Goal: Task Accomplishment & Management: Manage account settings

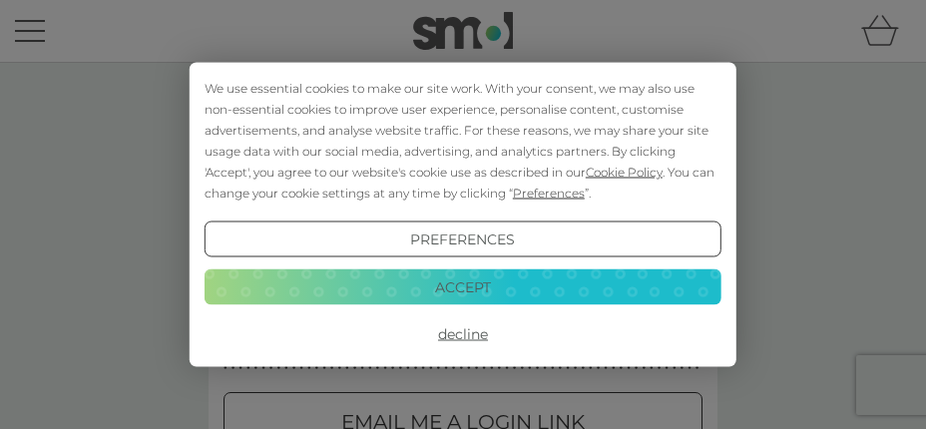
click at [479, 333] on button "Decline" at bounding box center [462, 334] width 517 height 36
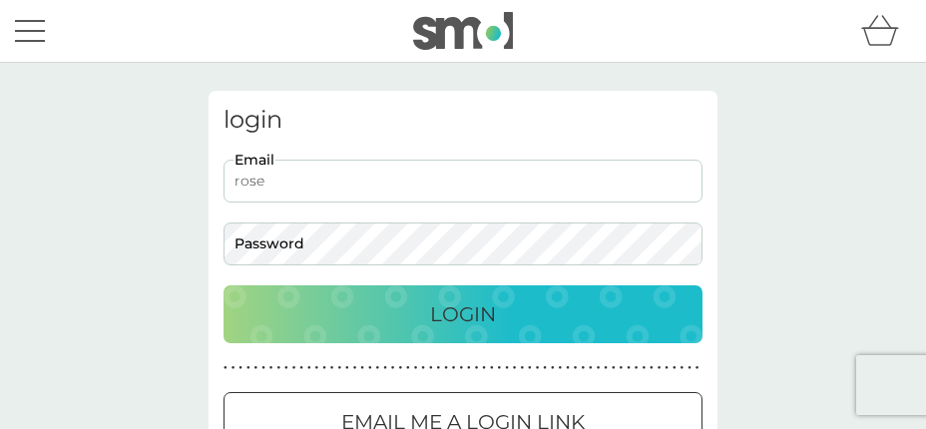
type input "[PERSON_NAME][EMAIL_ADDRESS][PERSON_NAME][DOMAIN_NAME]"
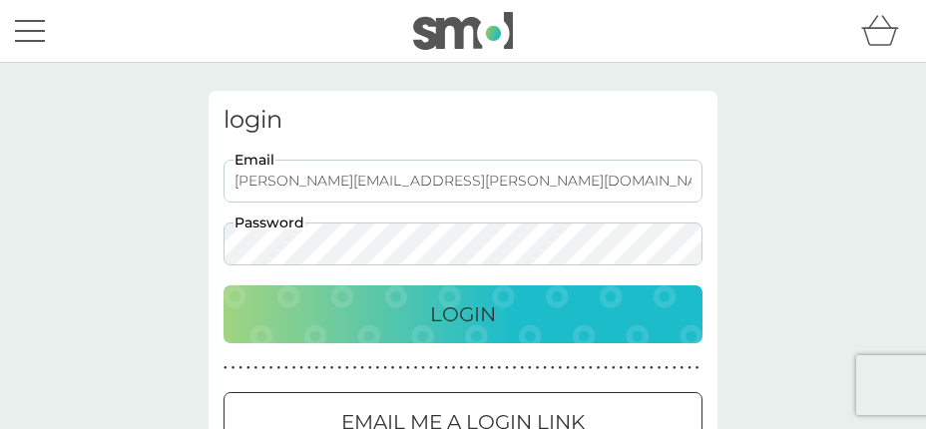
click at [465, 308] on p "Login" at bounding box center [463, 314] width 66 height 32
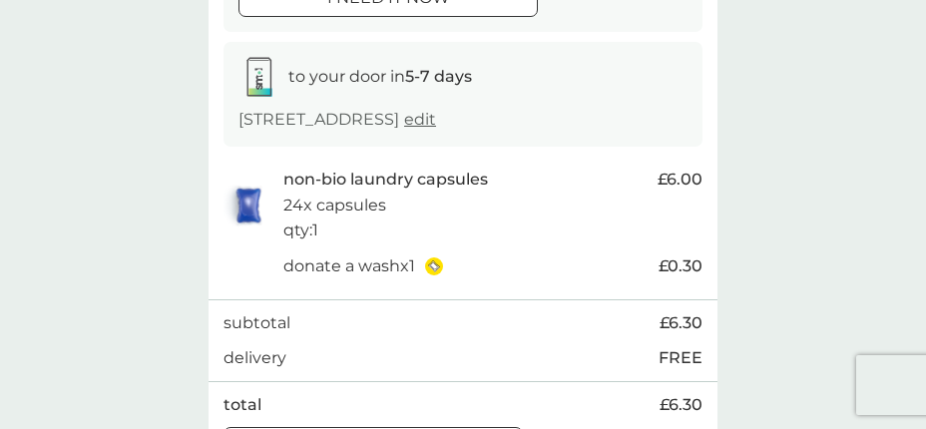
scroll to position [399, 0]
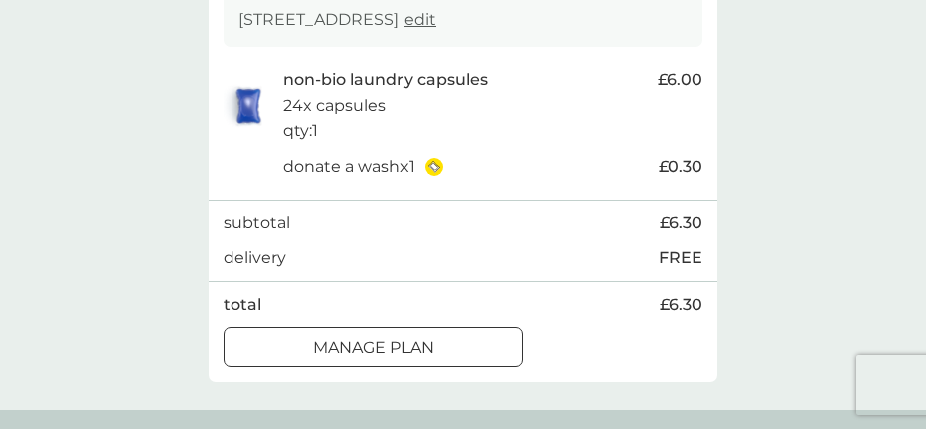
click at [394, 359] on div at bounding box center [373, 348] width 72 height 21
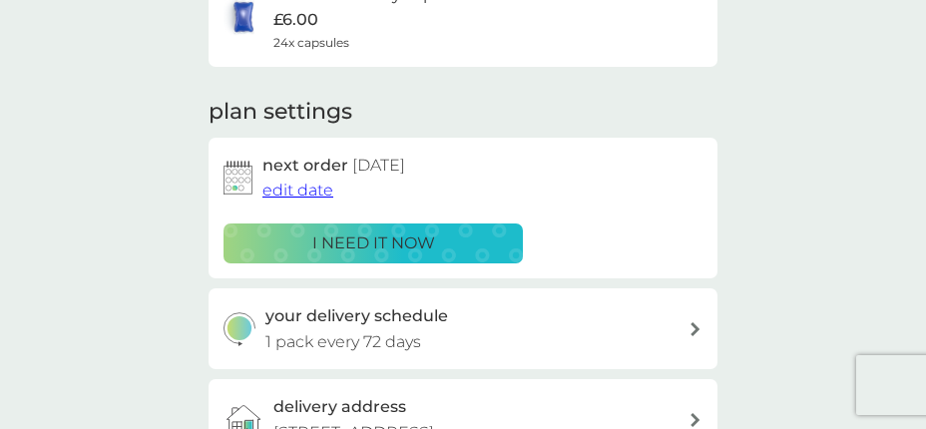
scroll to position [299, 0]
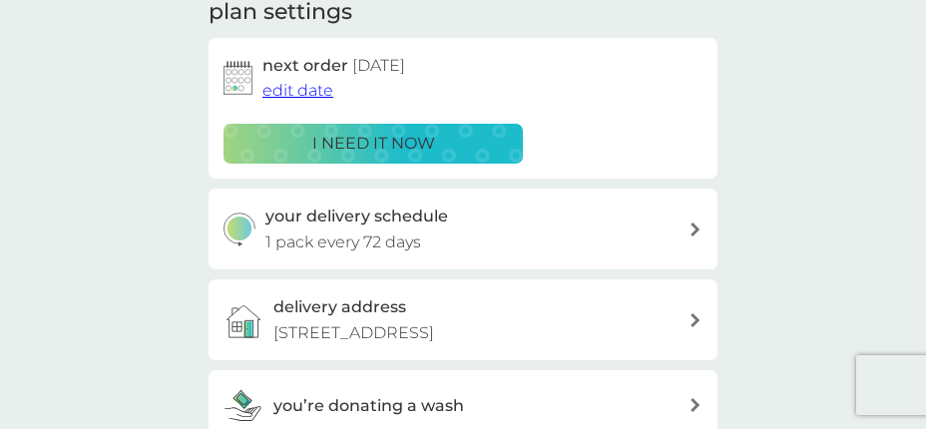
click at [322, 87] on span "edit date" at bounding box center [297, 90] width 71 height 19
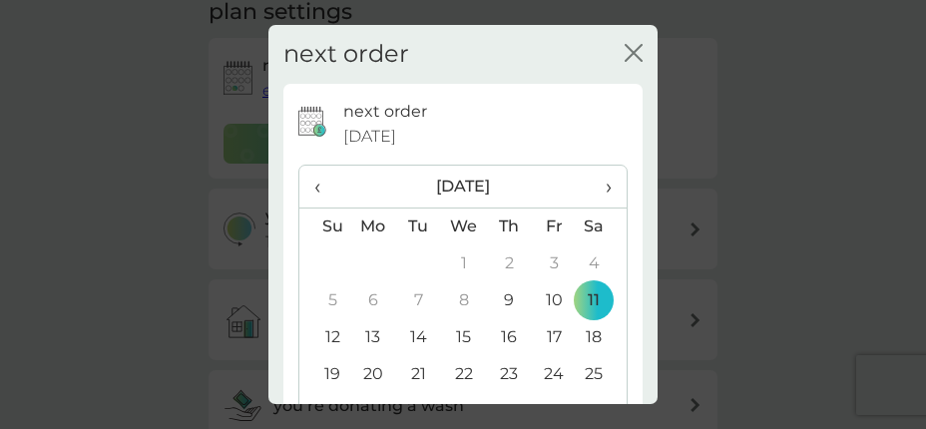
click at [591, 182] on span "›" at bounding box center [601, 187] width 20 height 42
click at [416, 333] on td "11" at bounding box center [418, 337] width 45 height 37
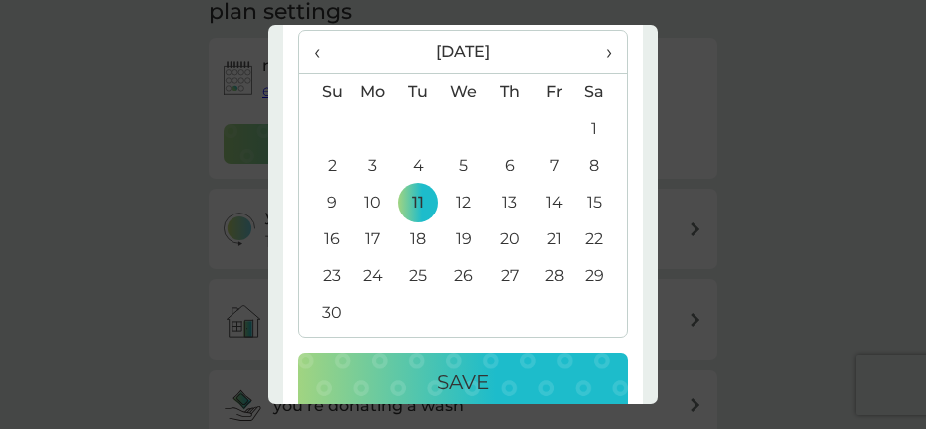
scroll to position [171, 0]
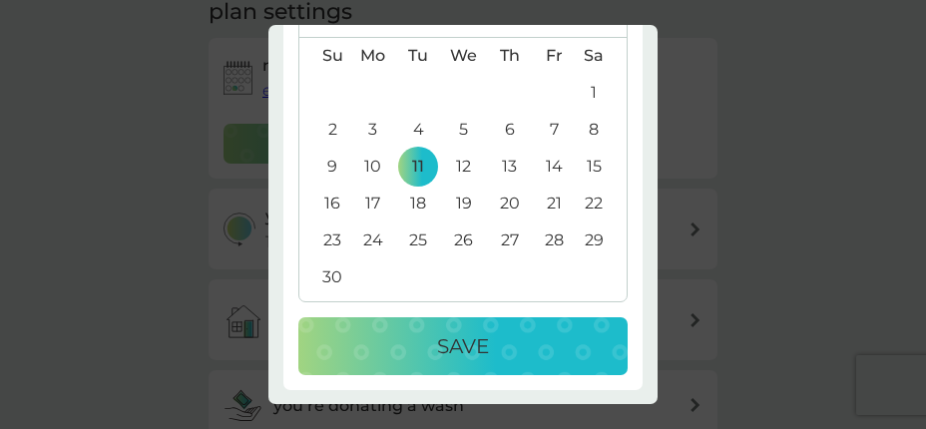
click at [463, 340] on p "Save" at bounding box center [463, 346] width 52 height 32
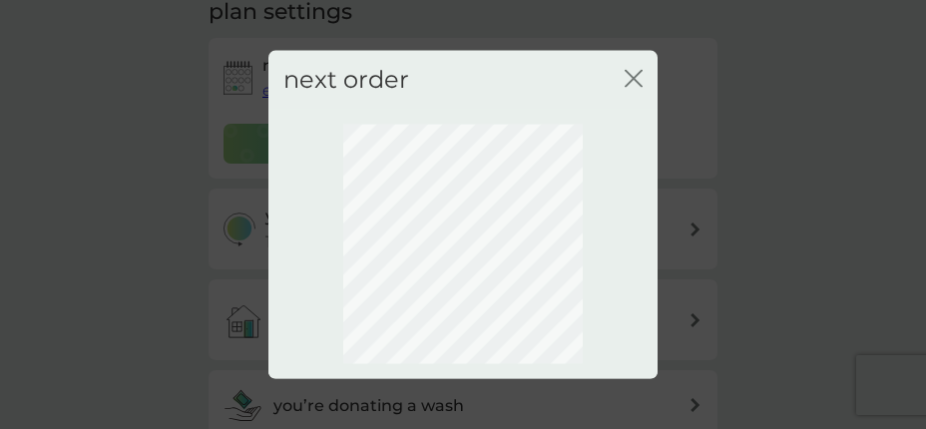
scroll to position [0, 0]
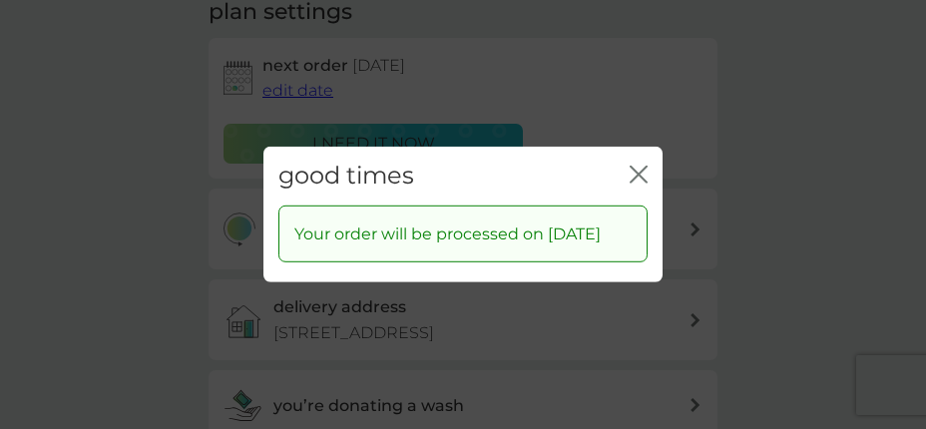
click at [639, 166] on icon "close" at bounding box center [638, 175] width 18 height 18
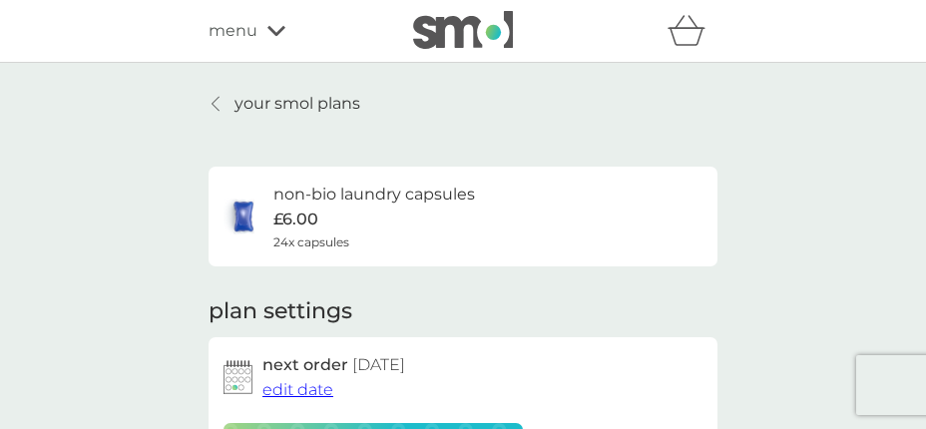
click at [275, 28] on icon at bounding box center [276, 31] width 18 height 12
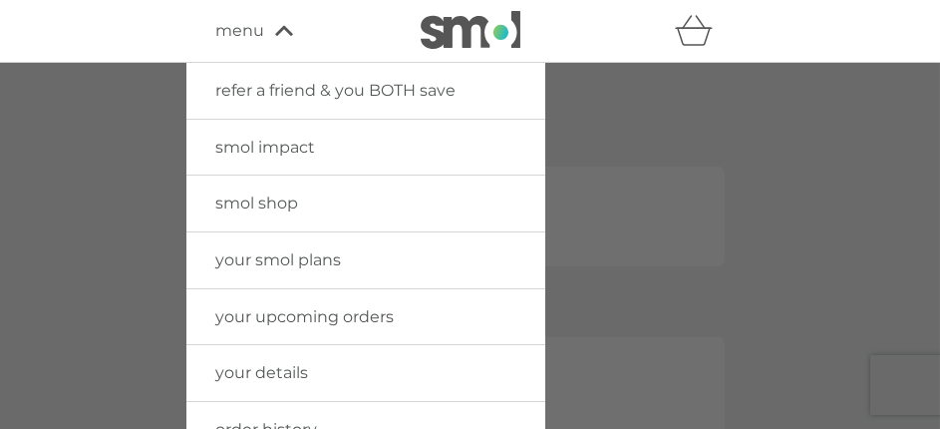
click at [612, 201] on div at bounding box center [470, 277] width 940 height 429
